Goal: Check status

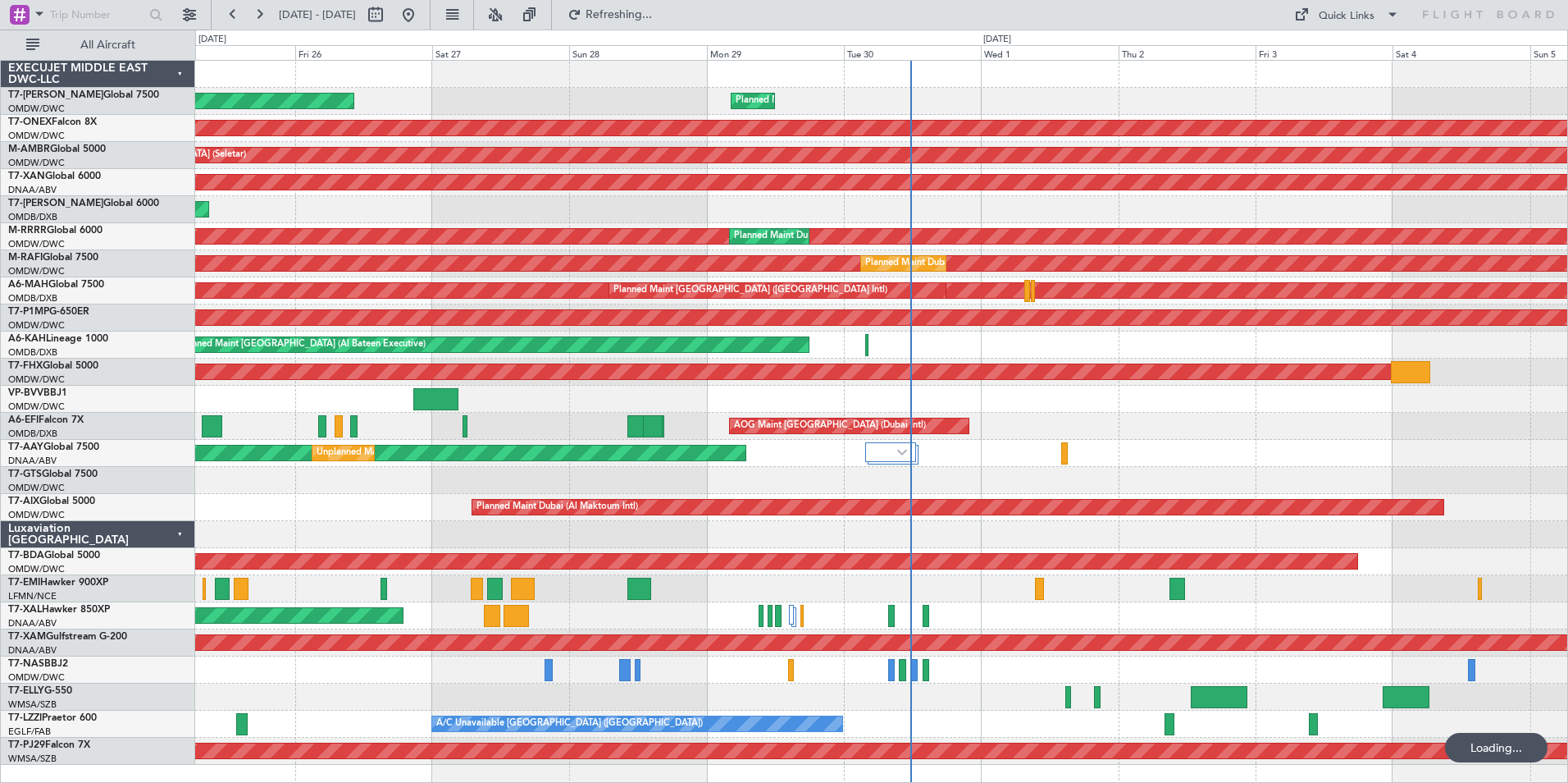
click at [456, 88] on div "Planned Maint Dubai (Al Maktoum Intl) Planned Maint [GEOGRAPHIC_DATA] (Al Makto…" at bounding box center [881, 101] width 1372 height 27
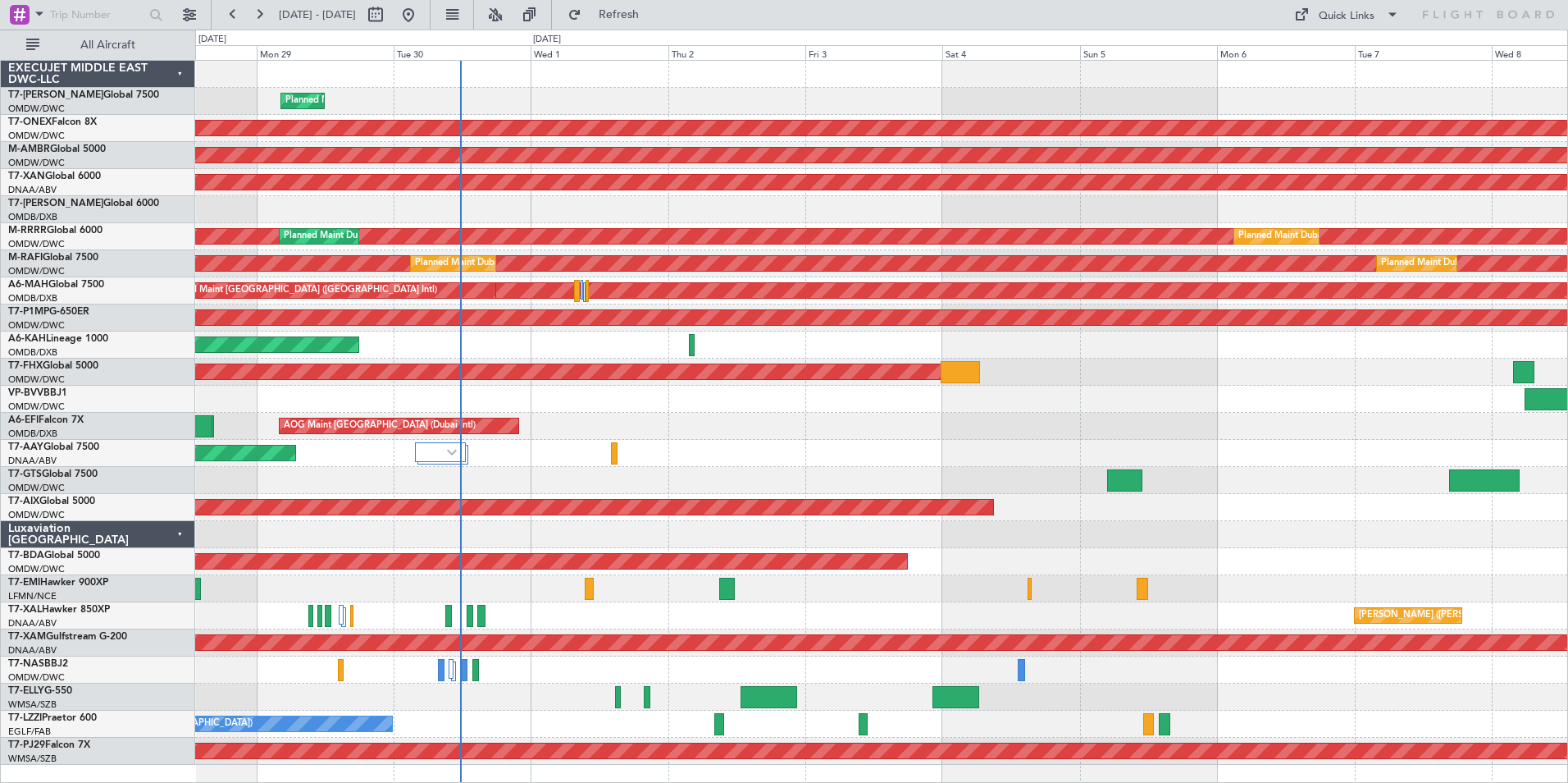
click at [815, 482] on div "Planned Maint Dubai (Al Maktoum Intl) Planned Maint [GEOGRAPHIC_DATA] (Al Makto…" at bounding box center [881, 412] width 1372 height 704
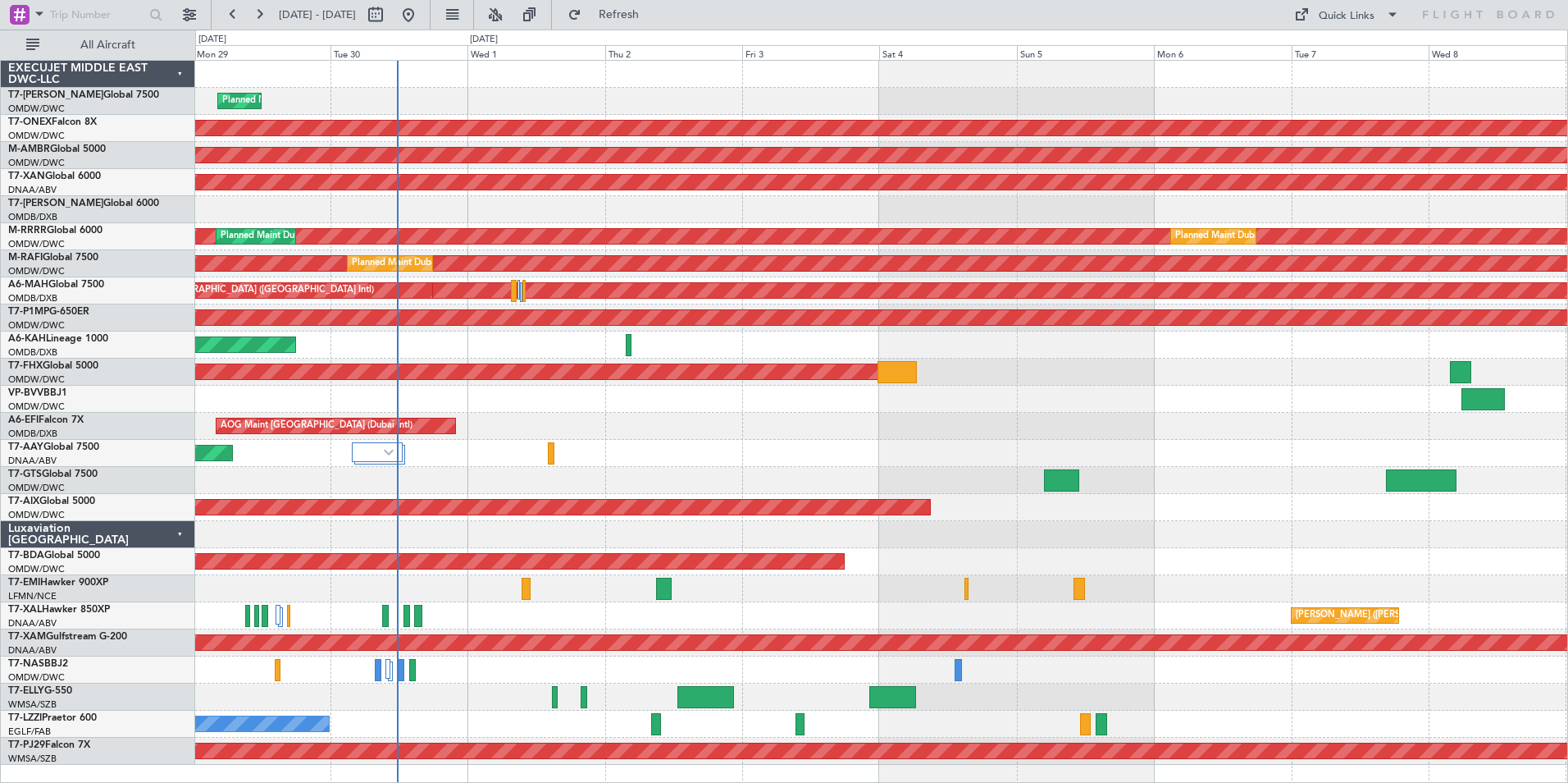
click at [1113, 367] on div "Planned Maint Dubai (Al Maktoum Intl) Planned Maint Nurnberg Planned Maint [GEO…" at bounding box center [881, 412] width 1372 height 704
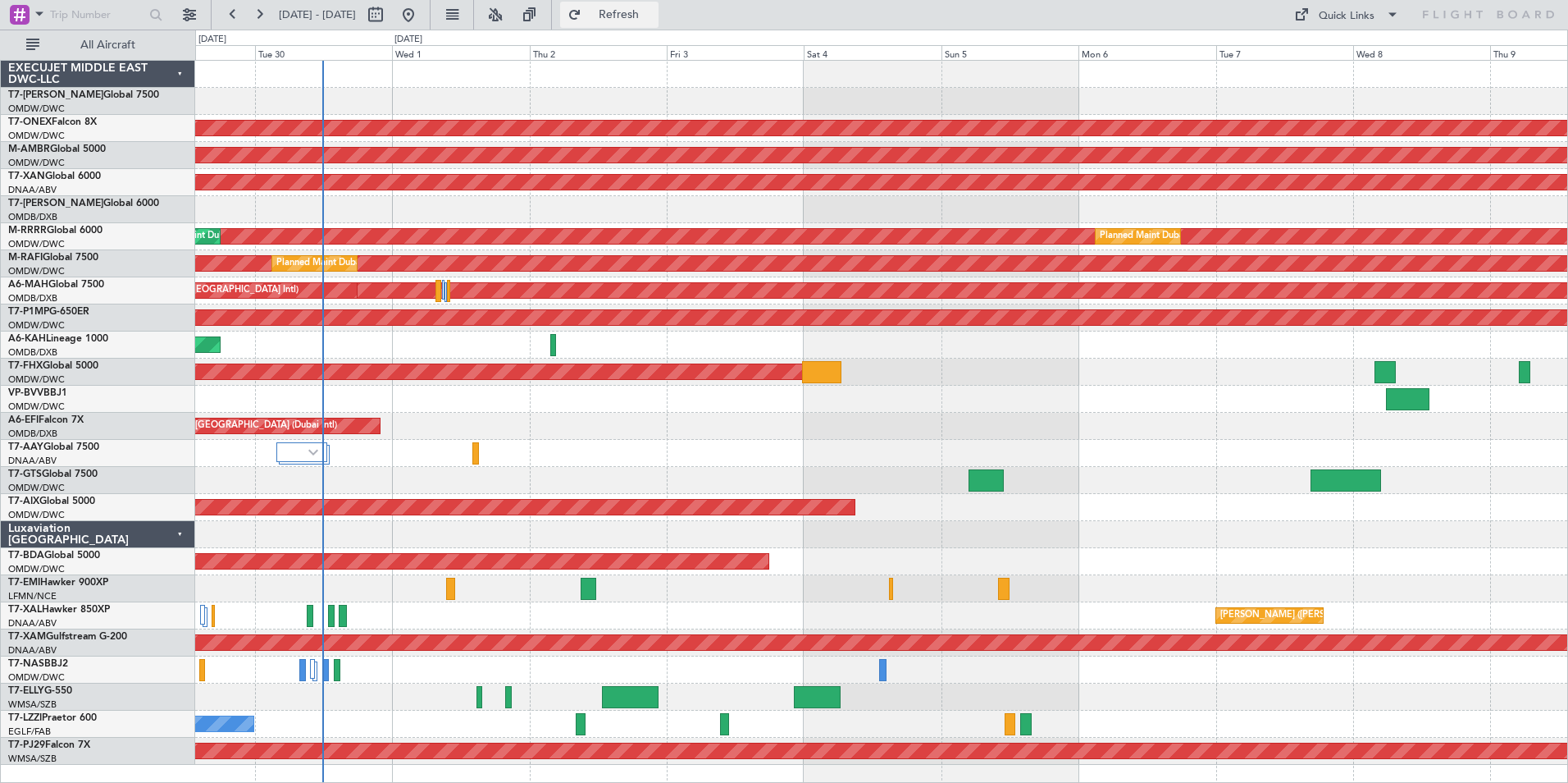
click at [659, 5] on button "Refresh" at bounding box center [609, 15] width 98 height 26
click at [654, 11] on span "Refresh" at bounding box center [619, 15] width 69 height 12
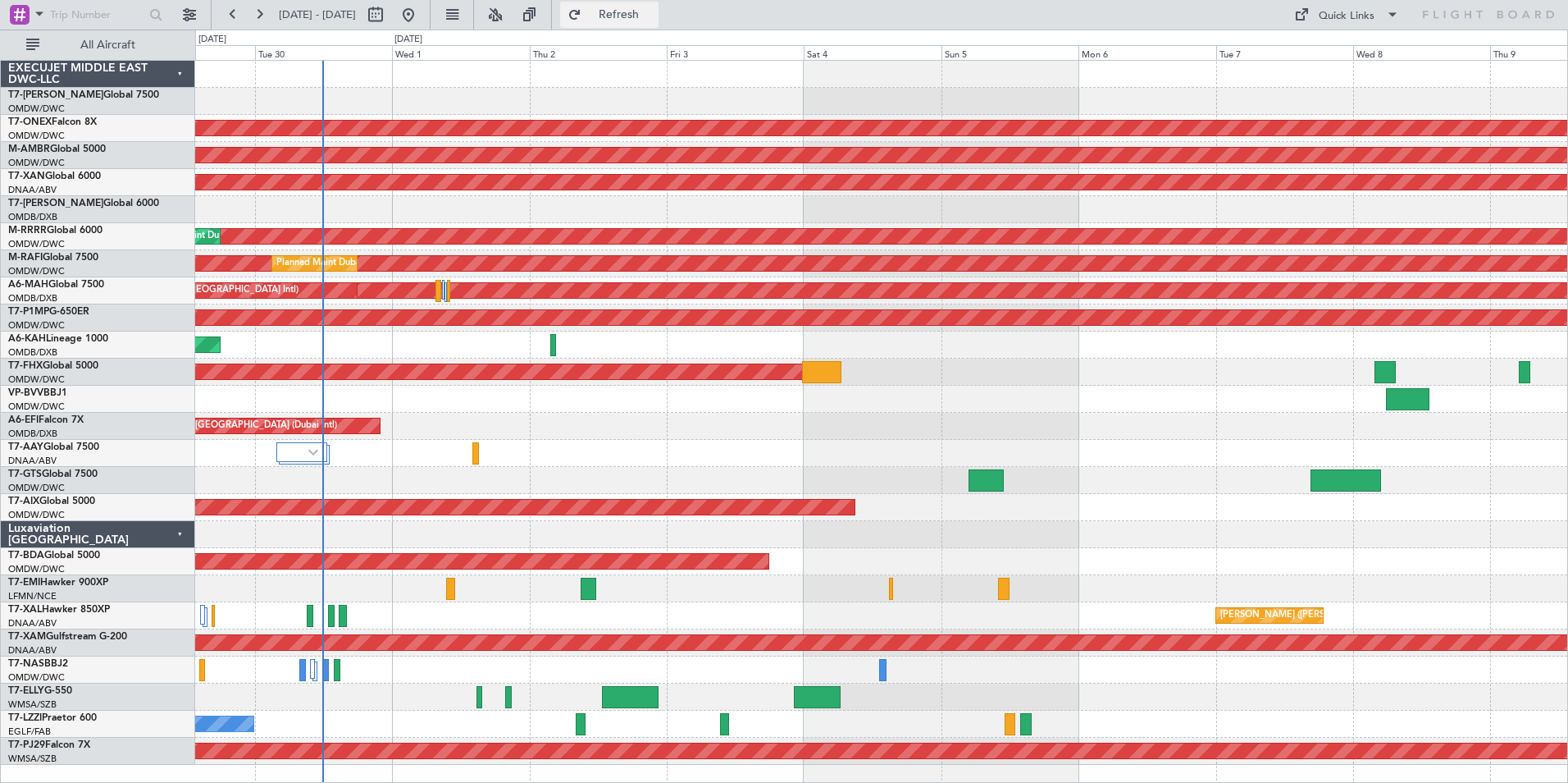
click at [636, 8] on button "Refresh" at bounding box center [609, 15] width 98 height 26
click at [648, 11] on span "Refresh" at bounding box center [619, 15] width 69 height 12
